Goal: Task Accomplishment & Management: Manage account settings

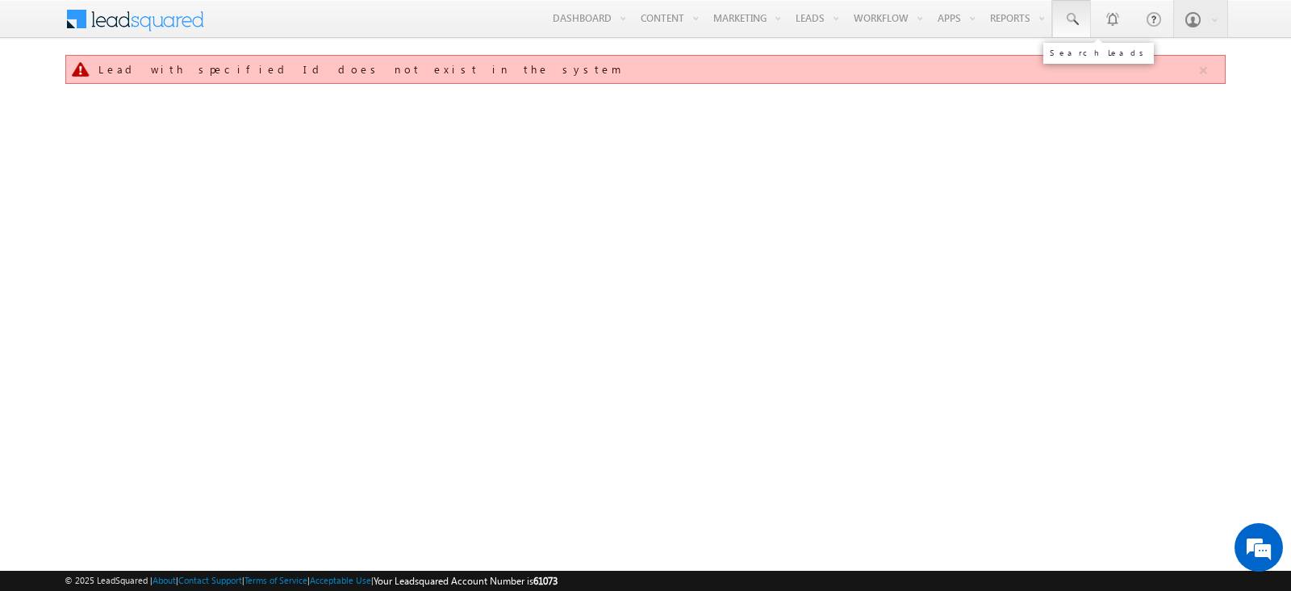
click at [1069, 21] on span at bounding box center [1072, 19] width 16 height 16
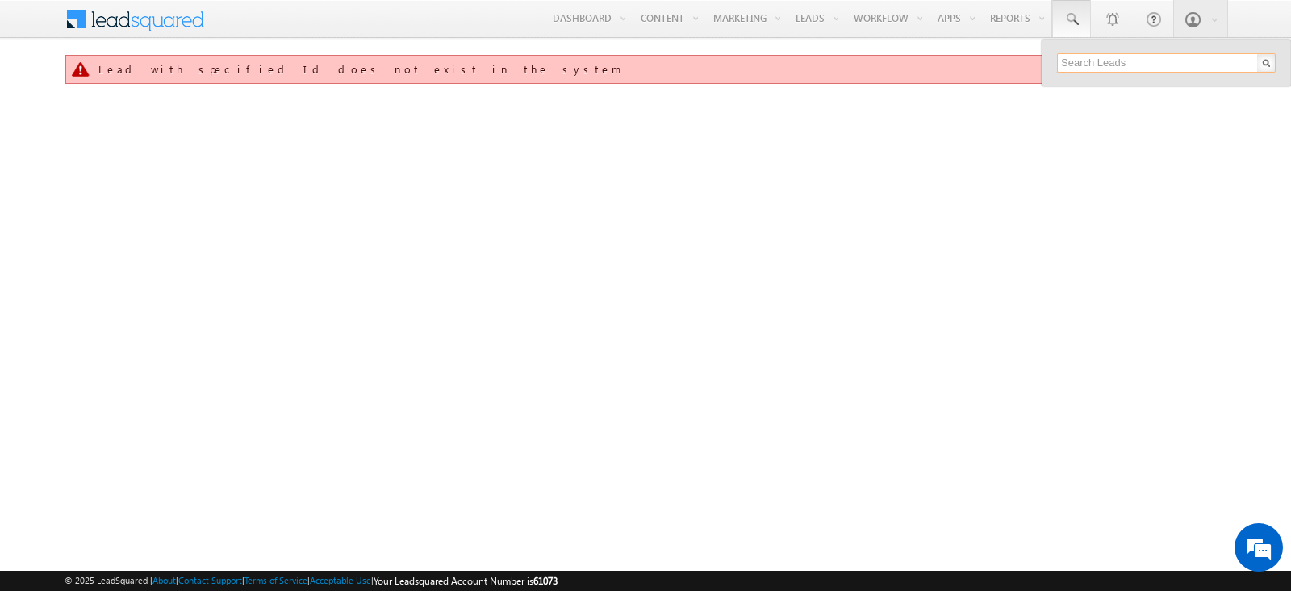
click at [1079, 54] on input "text" at bounding box center [1166, 62] width 219 height 19
click at [1077, 61] on input "text" at bounding box center [1166, 62] width 219 height 19
paste input "SBL0010730"
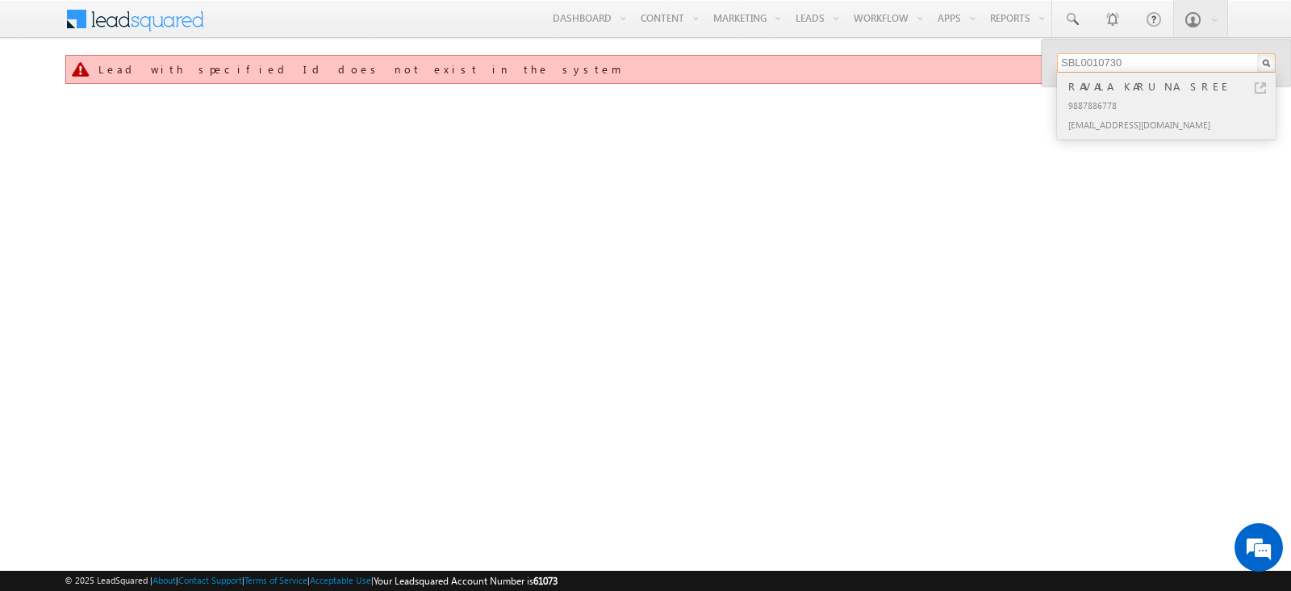
type input "SBL0010730"
click at [1261, 86] on link at bounding box center [1260, 87] width 11 height 11
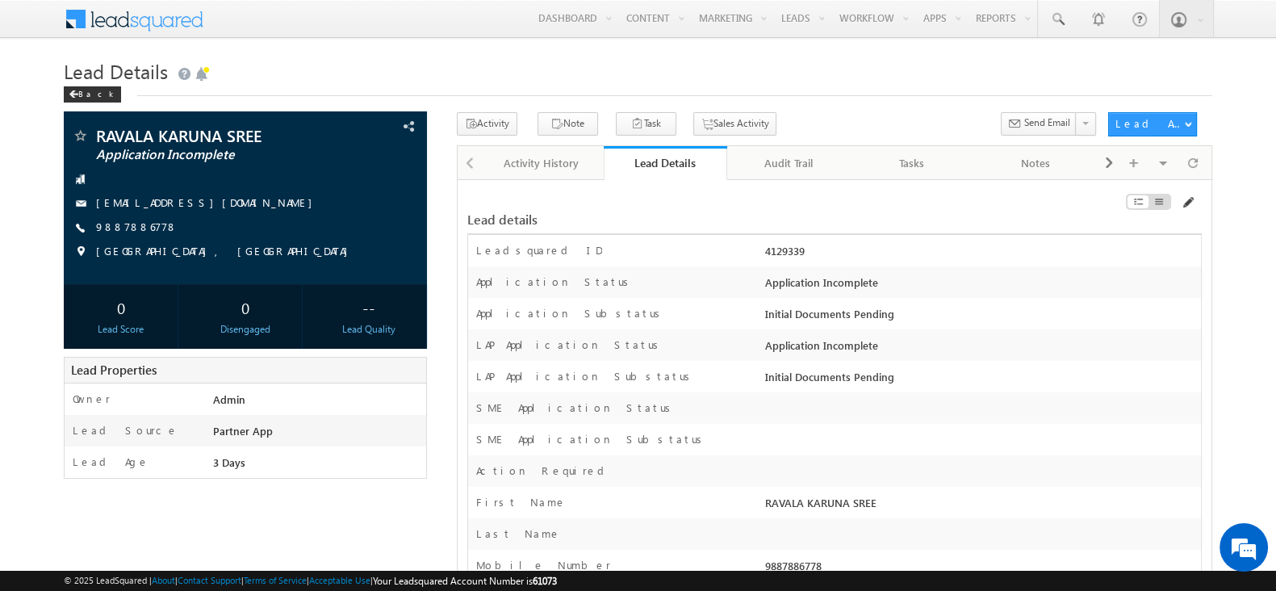
click at [1190, 203] on span at bounding box center [1187, 202] width 13 height 13
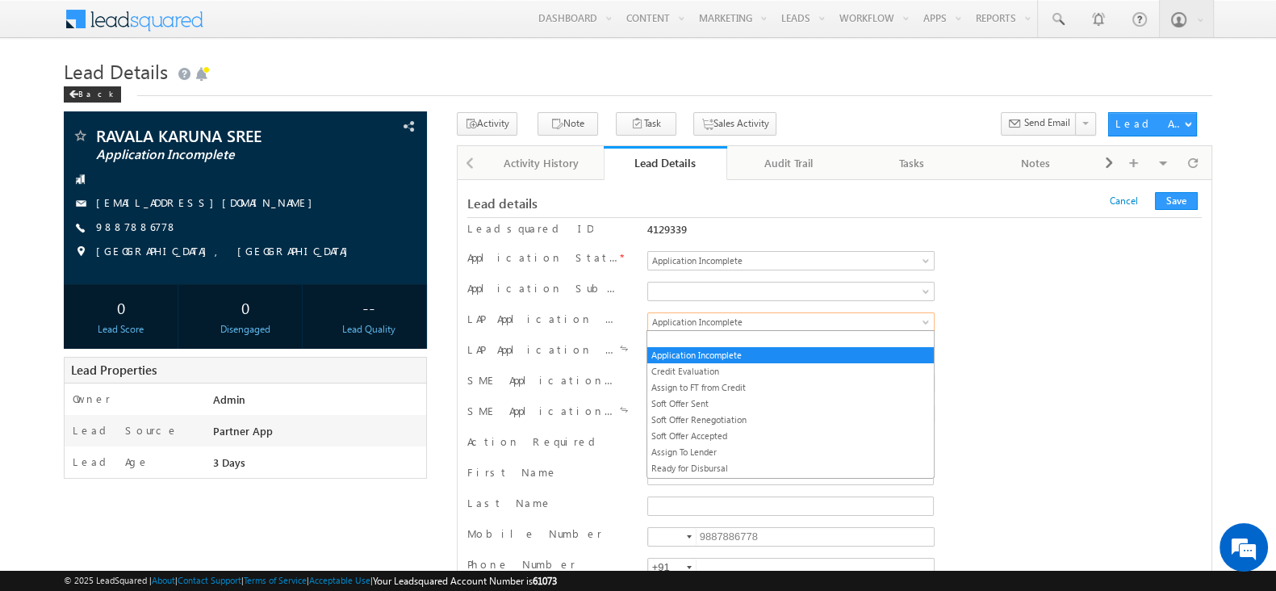
click at [840, 321] on span "Application Incomplete" at bounding box center [774, 322] width 252 height 15
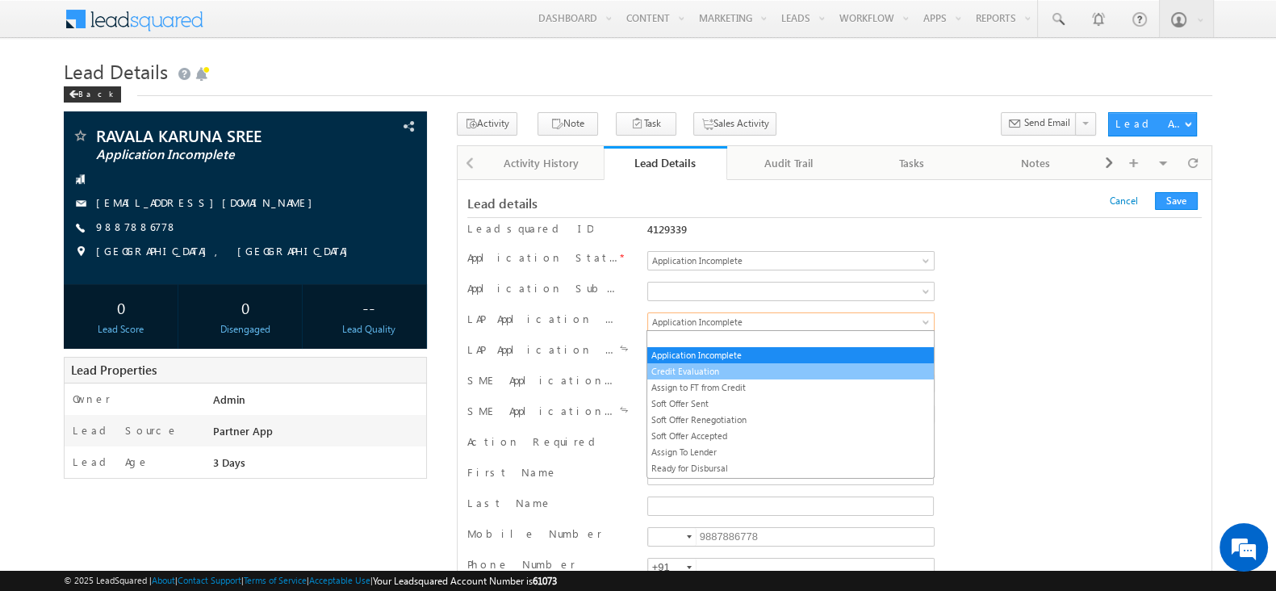
click at [775, 365] on link "Credit Evaluation" at bounding box center [790, 371] width 286 height 15
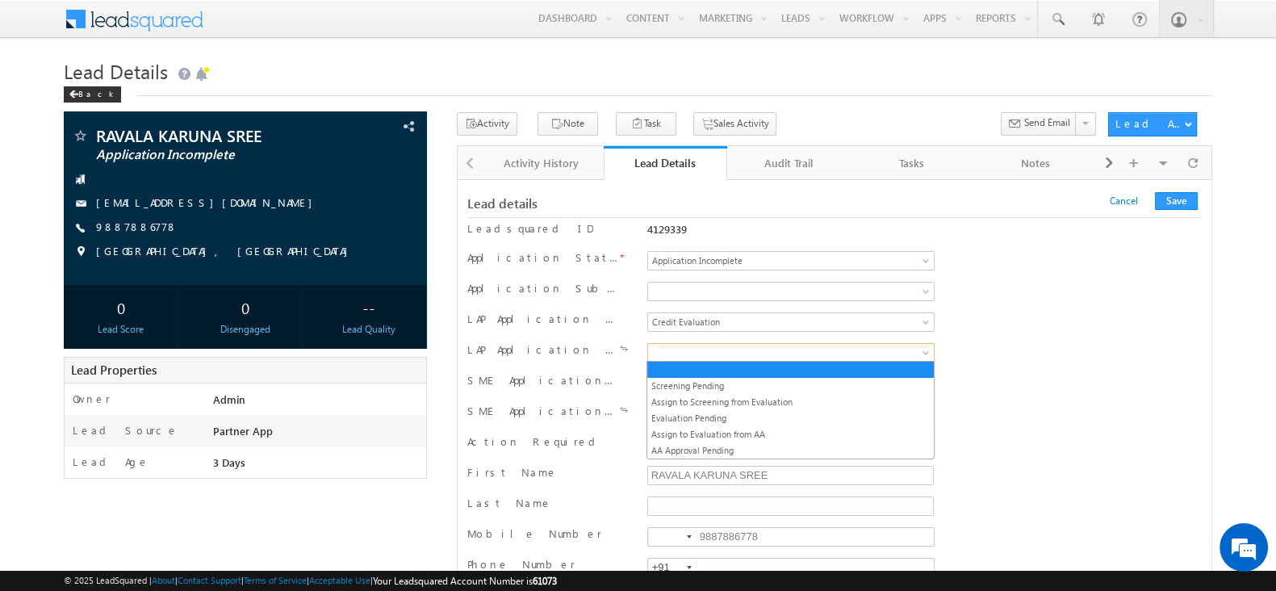
click at [776, 349] on span at bounding box center [774, 352] width 252 height 15
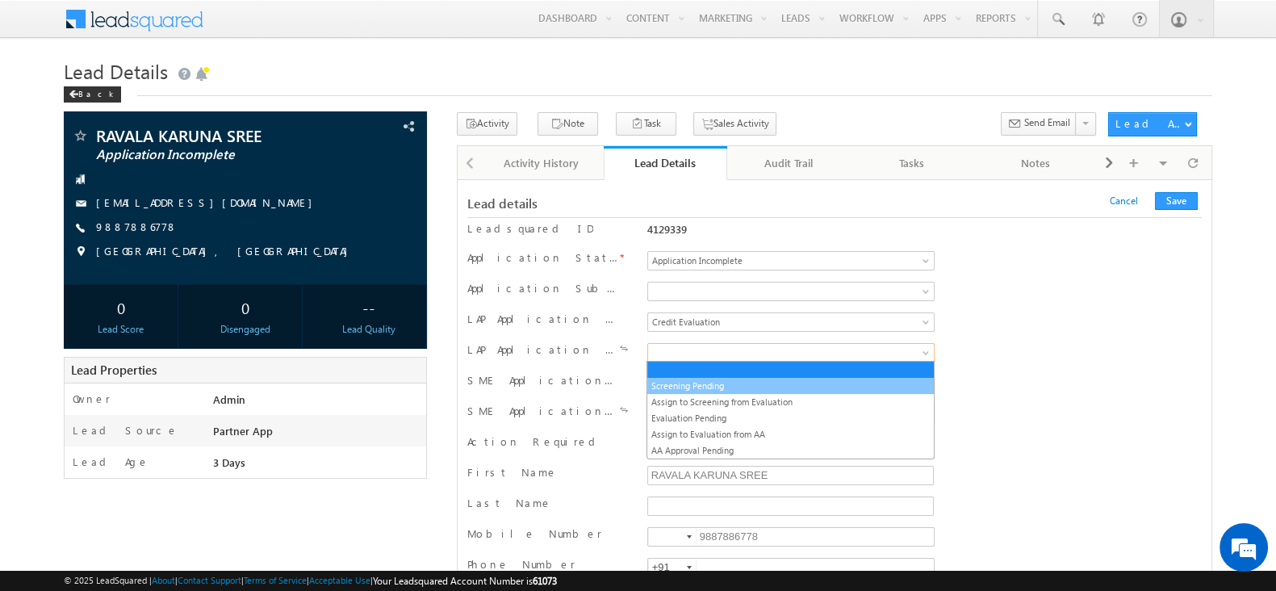
click at [747, 379] on link "Screening Pending" at bounding box center [790, 386] width 286 height 15
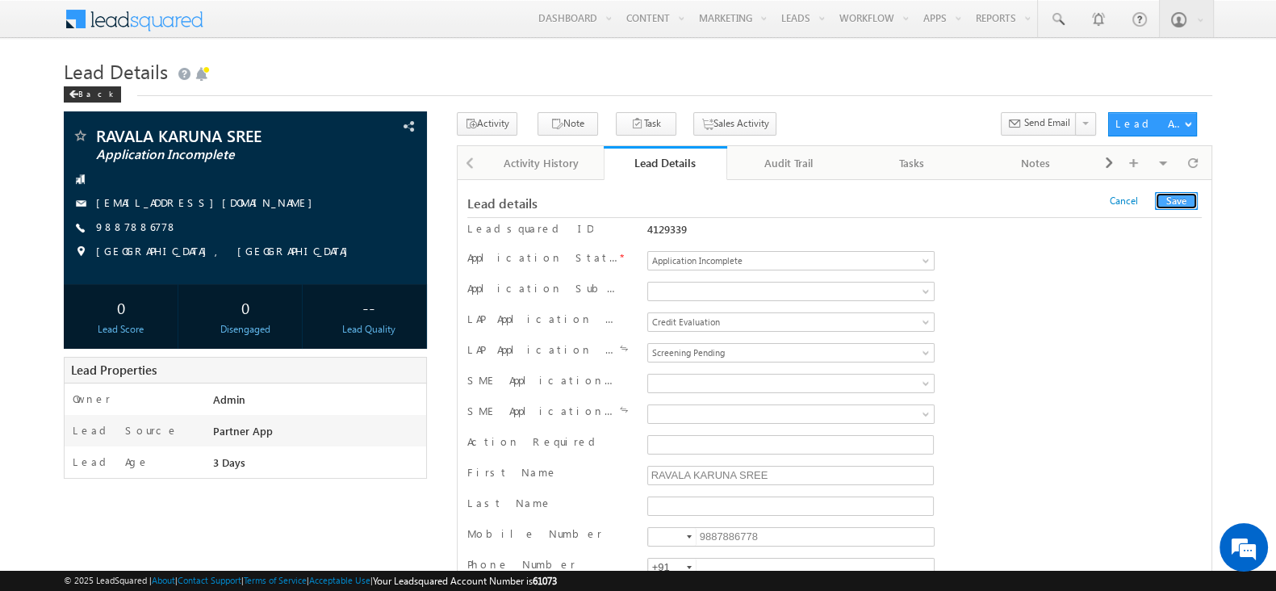
click at [1175, 197] on button "Save" at bounding box center [1176, 201] width 43 height 18
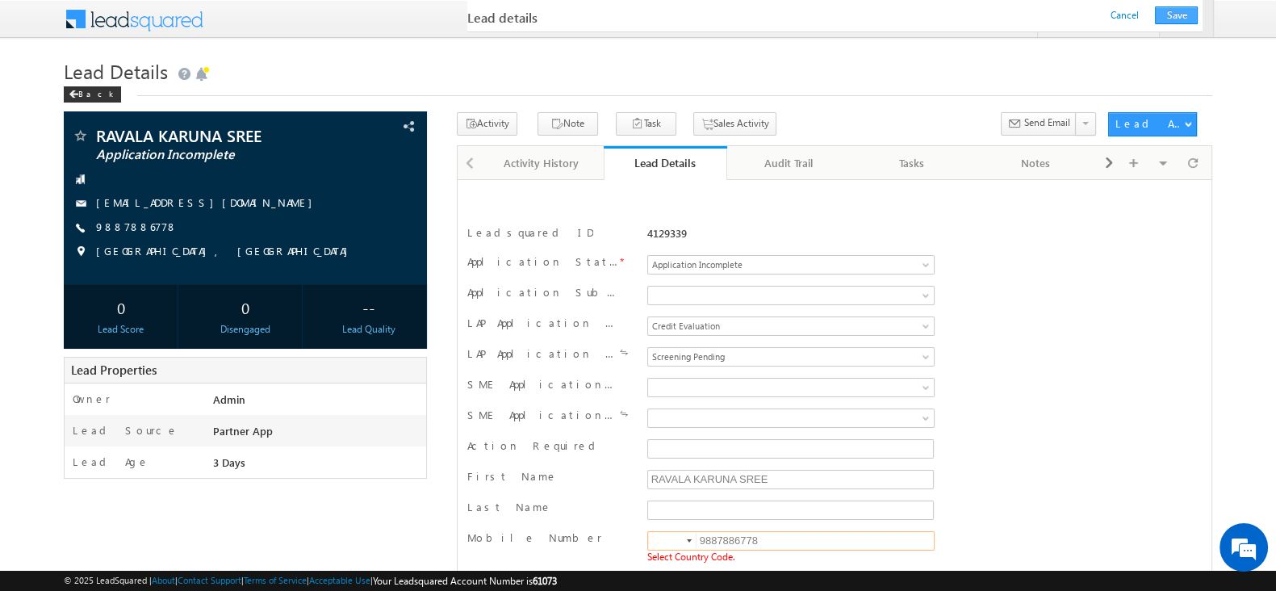
scroll to position [228, 0]
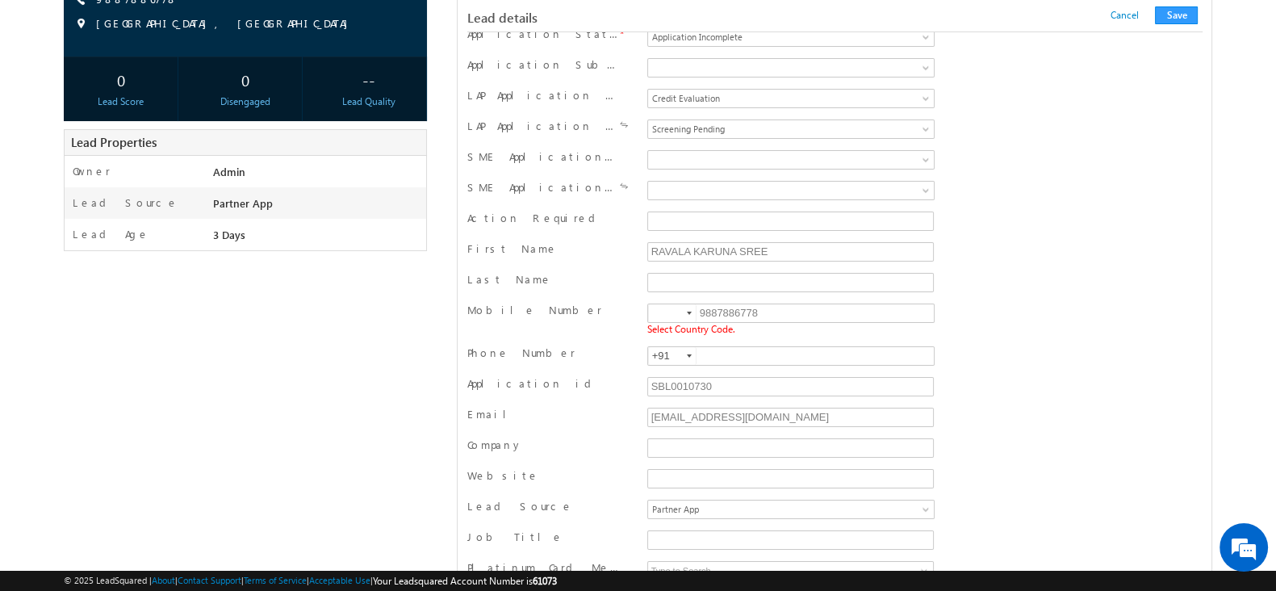
click at [689, 312] on div at bounding box center [689, 313] width 5 height 3
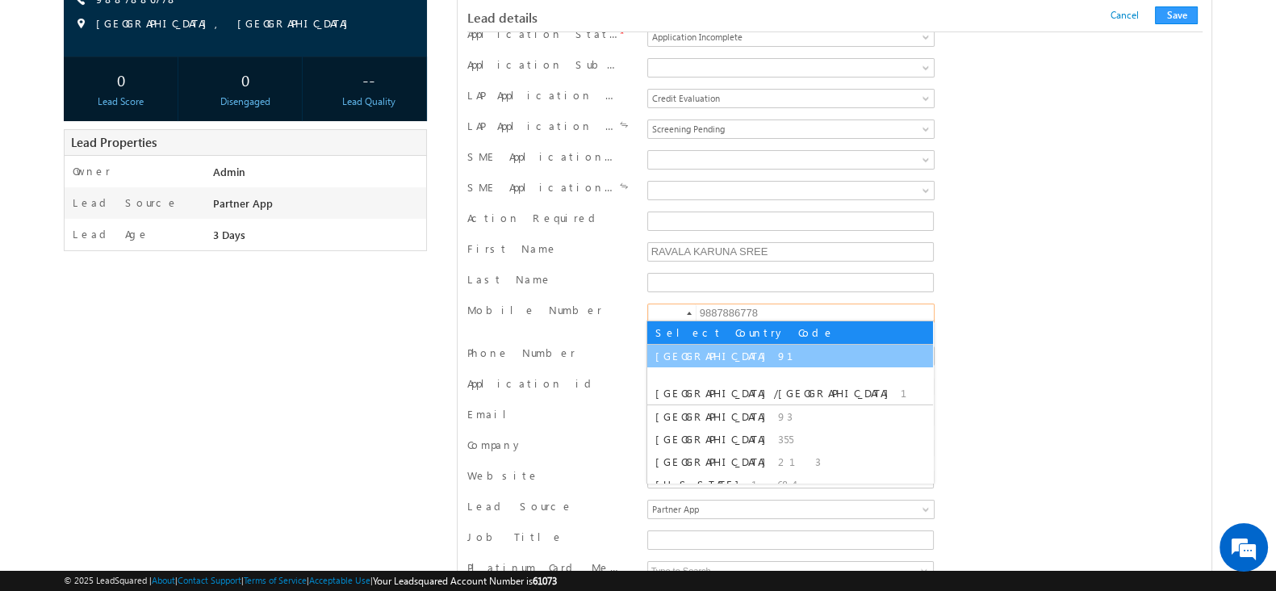
click at [778, 355] on span "91" at bounding box center [795, 356] width 35 height 14
type input "+91"
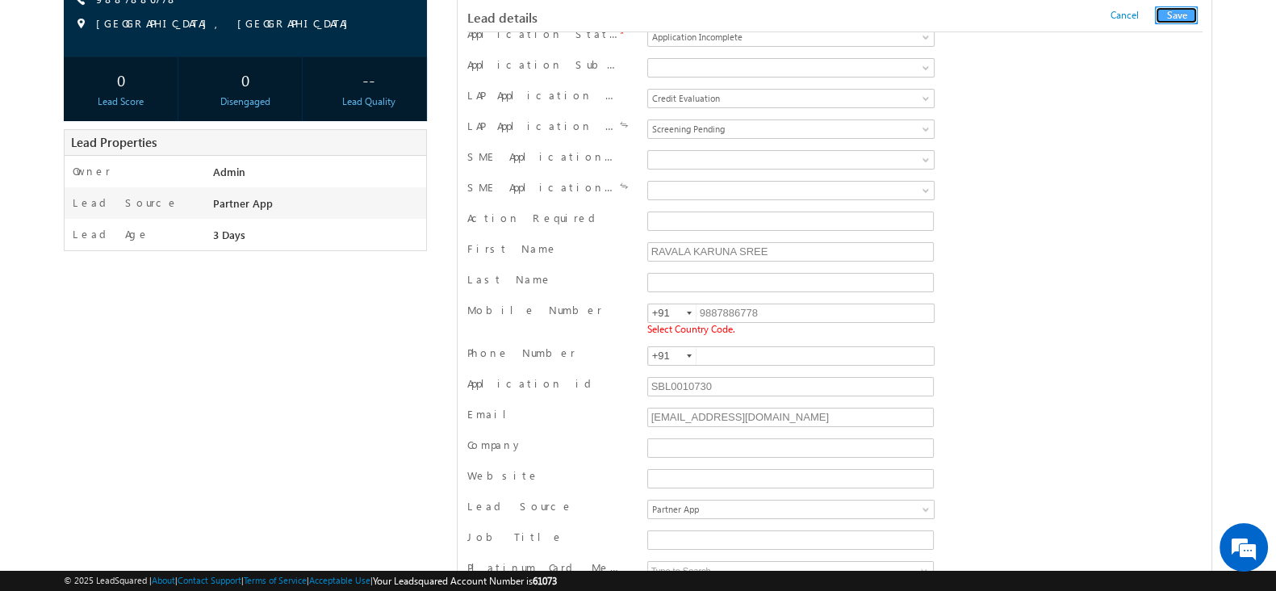
click at [1172, 11] on button "Save" at bounding box center [1176, 15] width 43 height 18
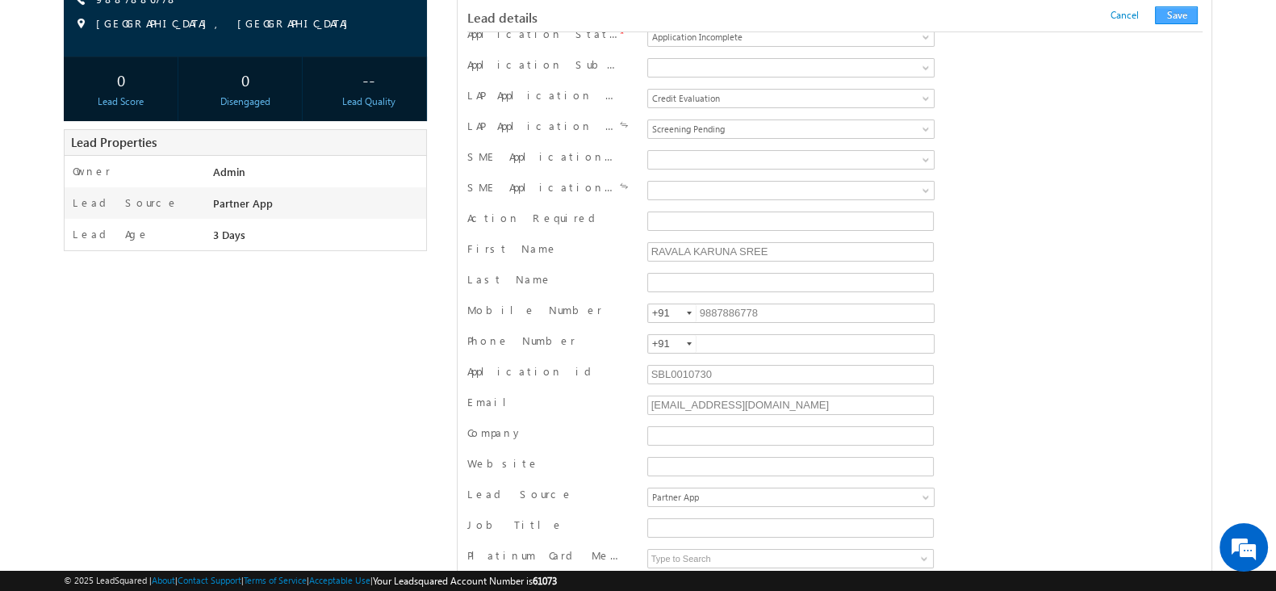
scroll to position [1571, 0]
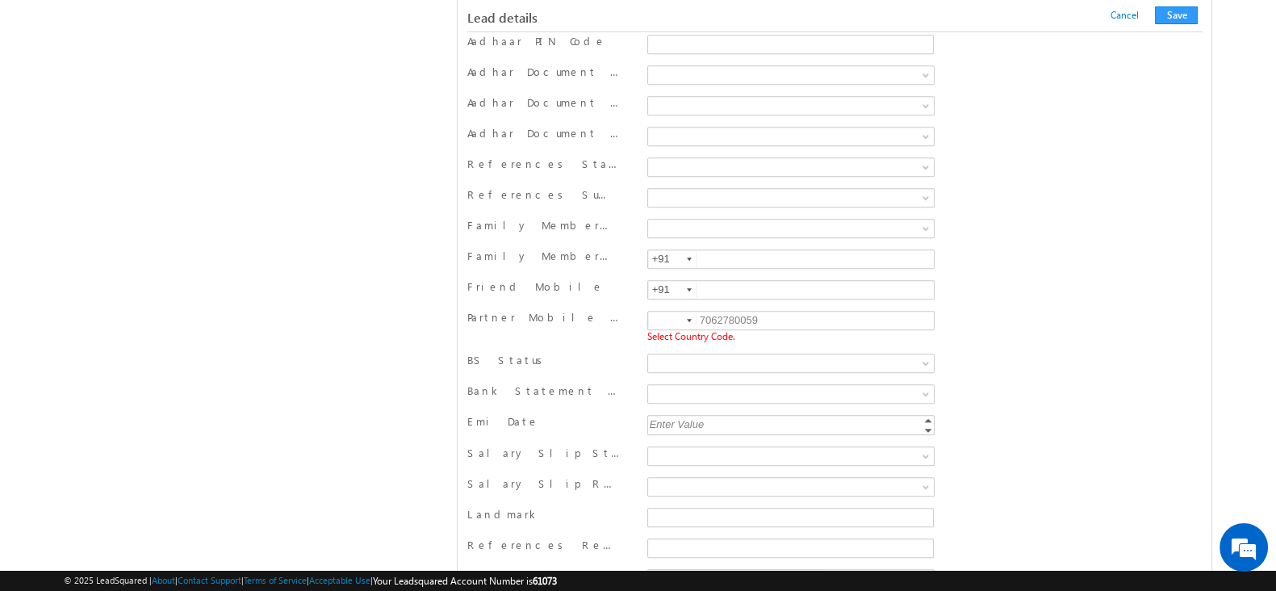
click at [688, 319] on div at bounding box center [689, 320] width 5 height 3
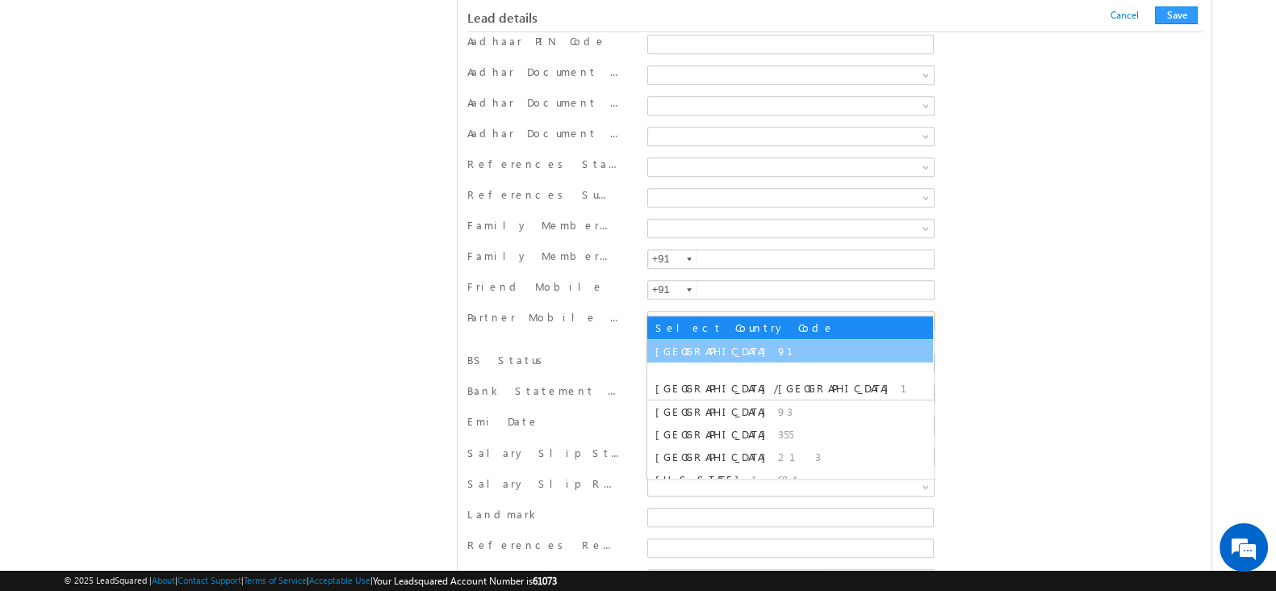
click at [778, 349] on span "91" at bounding box center [795, 351] width 35 height 14
type input "+91"
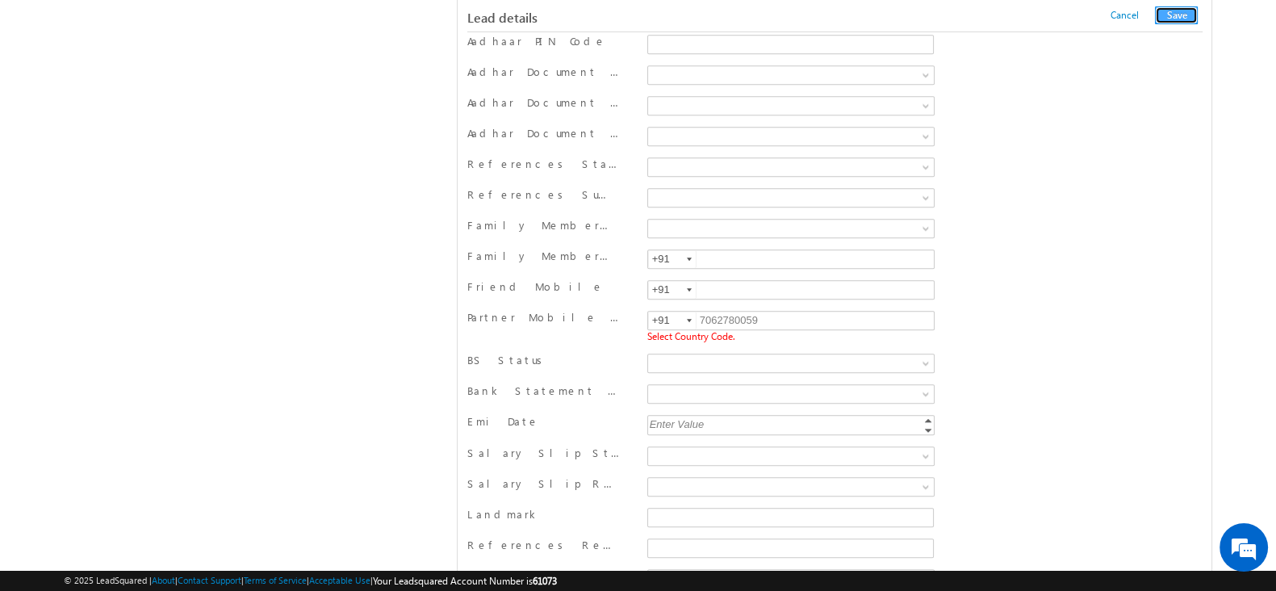
click at [1169, 14] on button "Save" at bounding box center [1176, 15] width 43 height 18
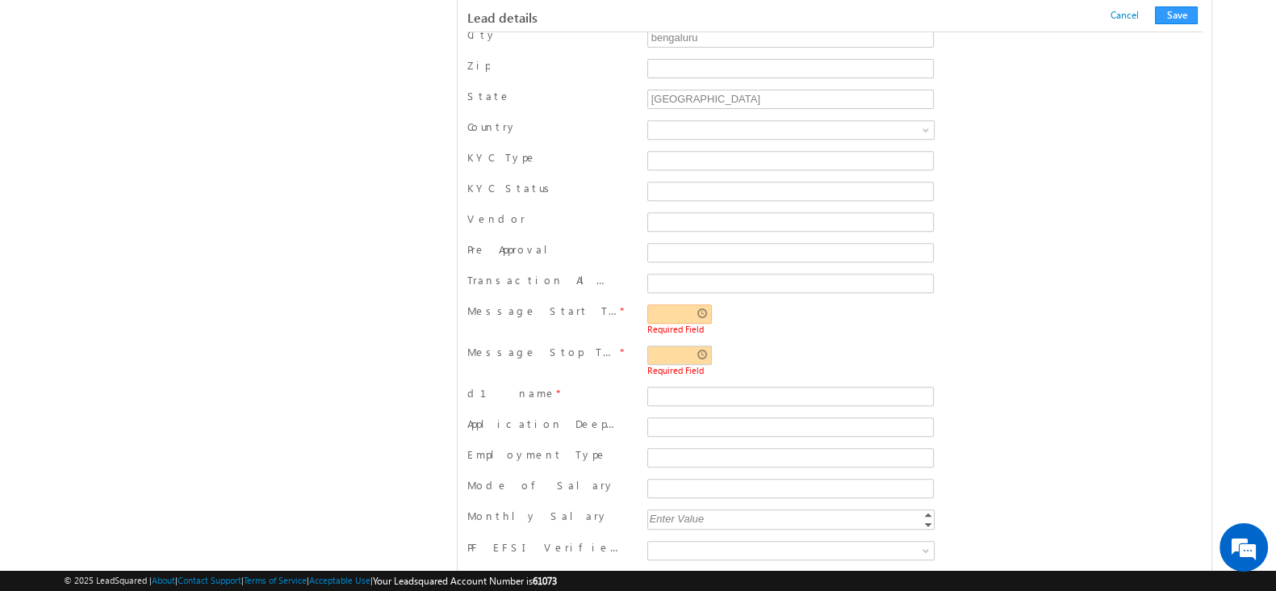
click at [677, 304] on input "text" at bounding box center [679, 313] width 65 height 19
click at [659, 389] on link at bounding box center [671, 395] width 33 height 29
type input "11:36 AM"
click at [781, 370] on div "Required Field" at bounding box center [790, 362] width 295 height 35
click at [673, 349] on input "text" at bounding box center [679, 354] width 65 height 19
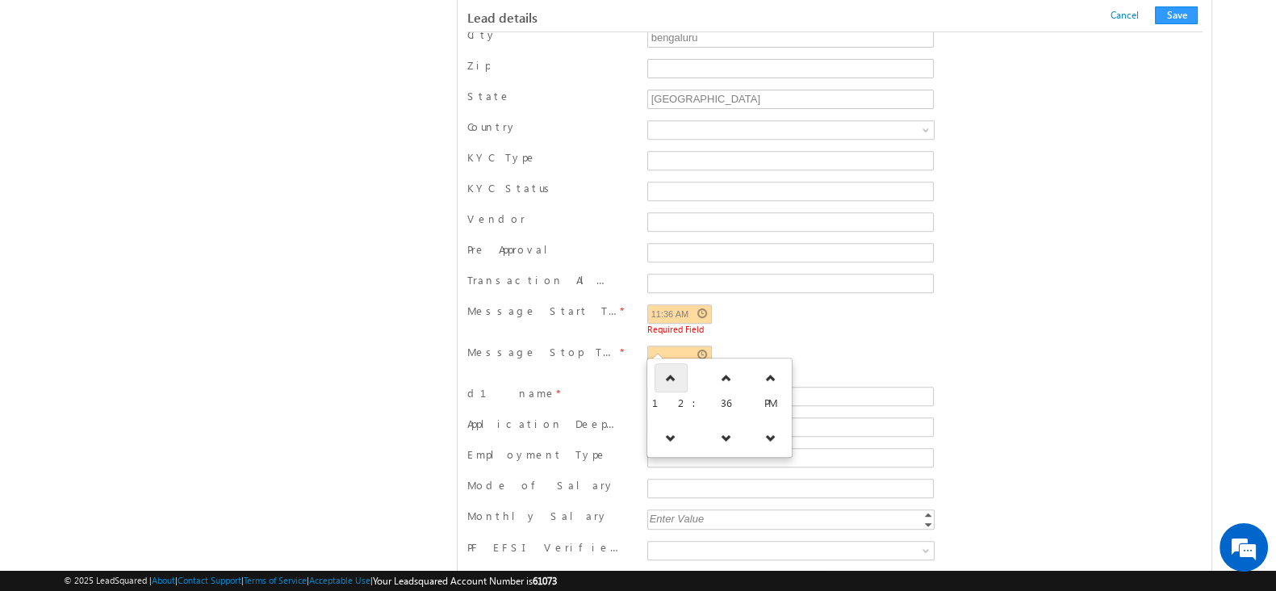
click at [673, 374] on icon at bounding box center [670, 377] width 11 height 11
type input "01:36 PM"
click at [870, 341] on div "Message Stop Time * 01:36 PM Required Field" at bounding box center [834, 361] width 734 height 41
click at [777, 387] on input "d" at bounding box center [790, 396] width 287 height 19
type input "dd"
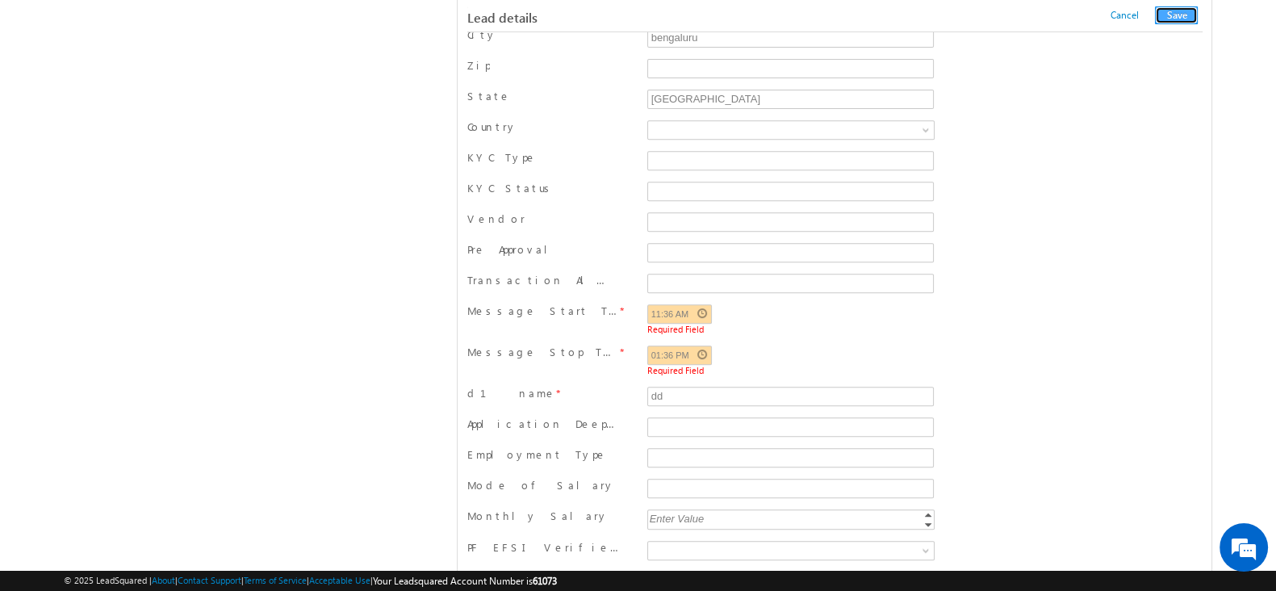
click at [1184, 14] on button "Save" at bounding box center [1176, 15] width 43 height 18
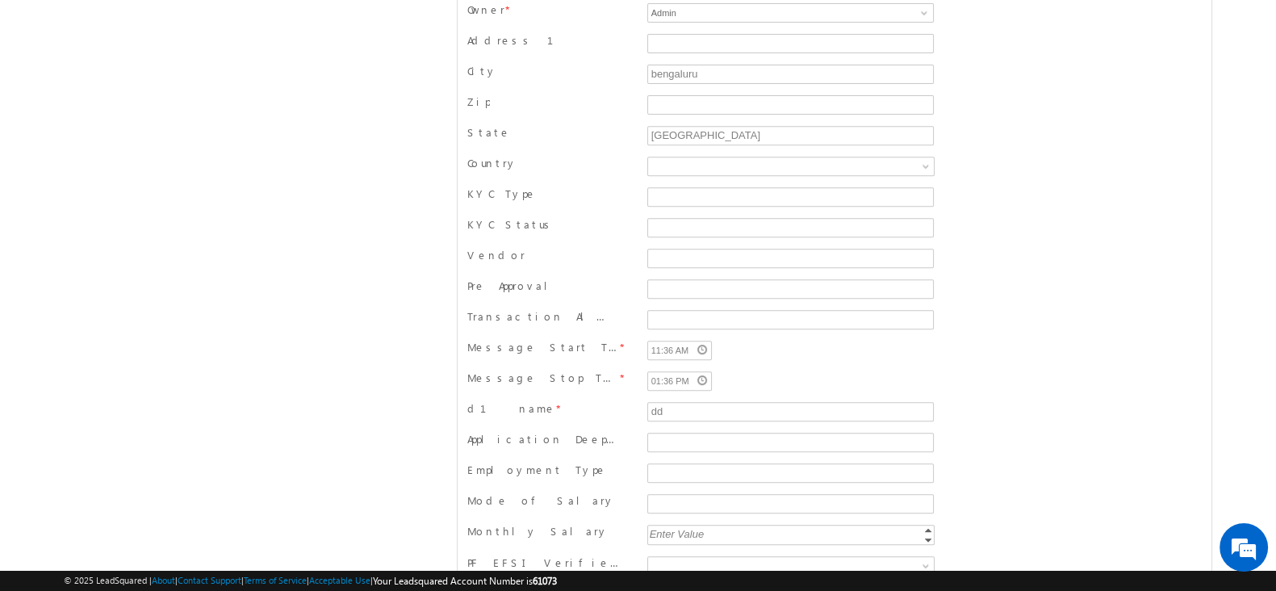
scroll to position [0, 0]
